Goal: Task Accomplishment & Management: Use online tool/utility

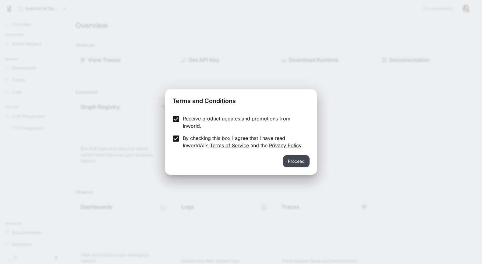
click at [293, 162] on button "Proceed" at bounding box center [296, 161] width 27 height 12
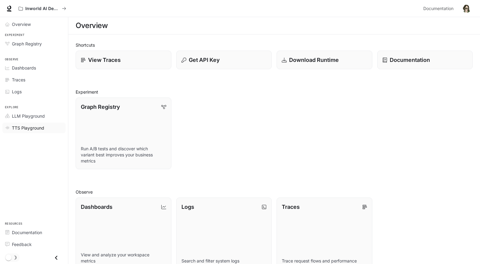
click at [41, 128] on span "TTS Playground" at bounding box center [28, 128] width 32 height 6
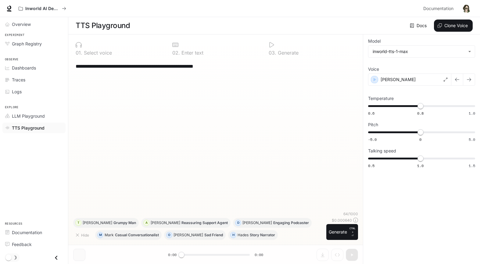
scroll to position [0, 0]
click at [459, 55] on body "**********" at bounding box center [240, 132] width 480 height 264
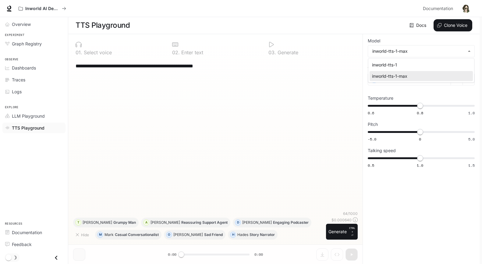
click at [450, 53] on div at bounding box center [241, 132] width 482 height 264
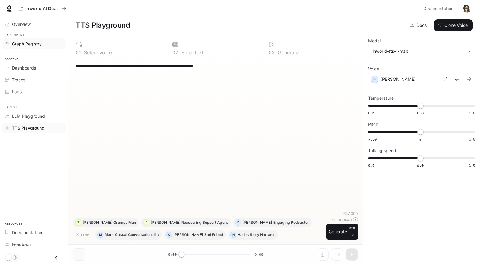
click at [24, 48] on link "Graph Registry" at bounding box center [33, 43] width 63 height 11
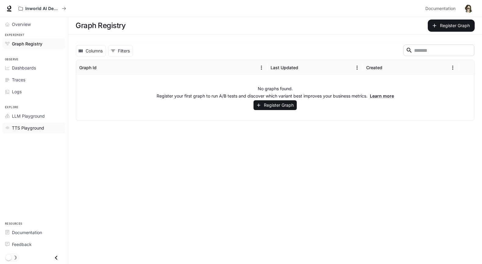
click at [50, 129] on div "TTS Playground" at bounding box center [37, 128] width 51 height 6
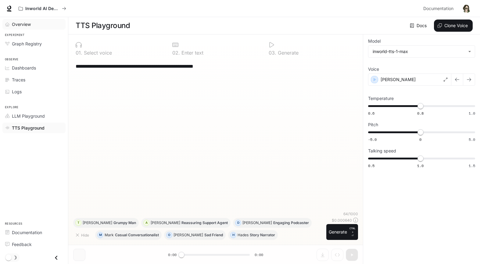
click at [19, 21] on span "Overview" at bounding box center [21, 24] width 19 height 6
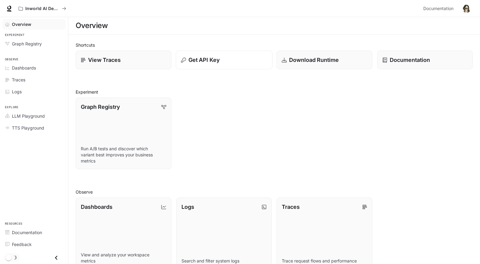
click at [214, 61] on p "Get API Key" at bounding box center [203, 60] width 31 height 8
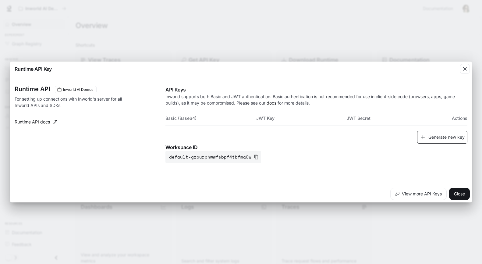
click at [428, 136] on button "Generate new key" at bounding box center [442, 137] width 50 height 13
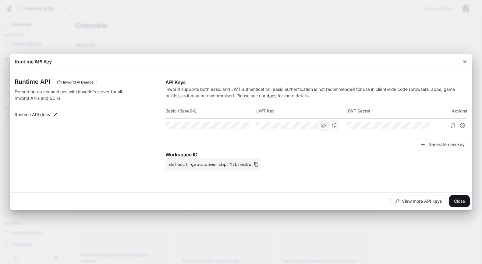
click at [325, 127] on icon "button" at bounding box center [323, 126] width 5 height 4
click at [417, 125] on button "button" at bounding box center [414, 125] width 10 height 10
click at [237, 127] on button "button" at bounding box center [233, 125] width 10 height 10
click at [336, 124] on icon "Copy Key" at bounding box center [334, 125] width 5 height 5
click at [418, 128] on button "button" at bounding box center [414, 125] width 10 height 10
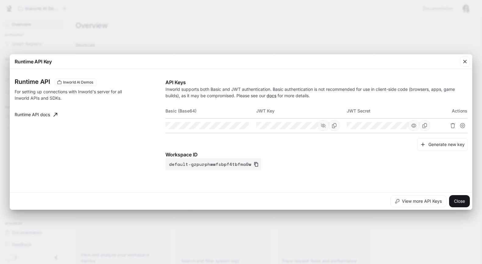
click at [411, 126] on button "button" at bounding box center [414, 125] width 10 height 10
click at [423, 125] on icon "Copy Secret" at bounding box center [425, 125] width 5 height 5
click at [427, 127] on button "Copy Secret" at bounding box center [425, 125] width 10 height 10
click at [244, 126] on icon "Copy Basic (Base64)" at bounding box center [243, 125] width 5 height 5
click at [175, 239] on div "Runtime API Key Runtime API Inworld AI Demos For setting up connections with In…" at bounding box center [241, 132] width 482 height 264
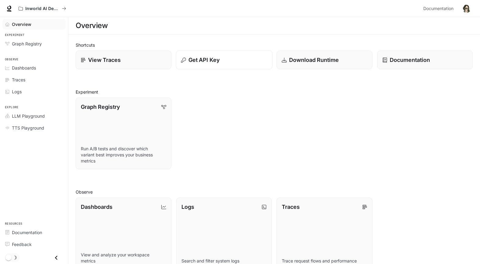
click at [232, 61] on div "Get API Key" at bounding box center [224, 60] width 86 height 8
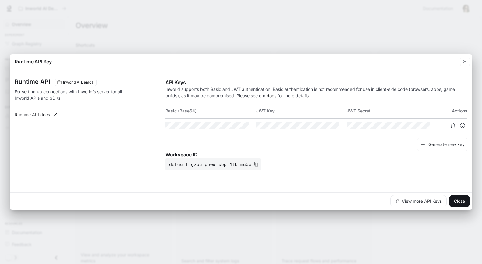
click at [270, 95] on link "docs" at bounding box center [272, 95] width 10 height 5
click at [137, 32] on div "Runtime API Key Runtime API Inworld AI Demos For setting up connections with In…" at bounding box center [241, 132] width 482 height 264
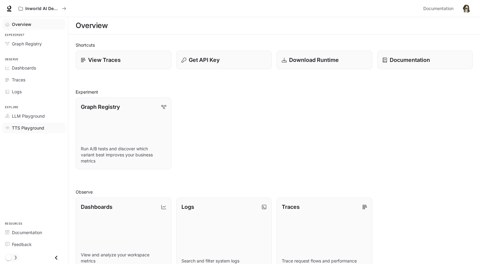
click at [32, 129] on span "TTS Playground" at bounding box center [28, 128] width 32 height 6
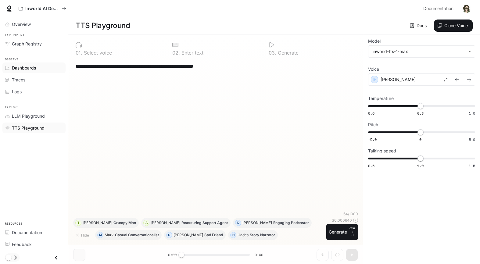
click at [25, 68] on span "Dashboards" at bounding box center [24, 68] width 24 height 6
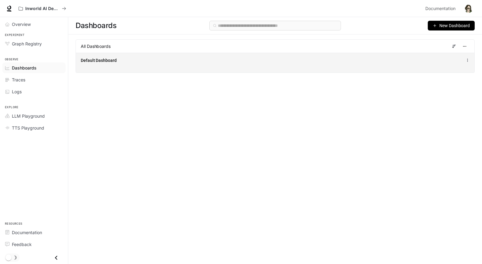
click at [134, 62] on div "Default Dashboard" at bounding box center [193, 60] width 225 height 6
